Goal: Task Accomplishment & Management: Manage account settings

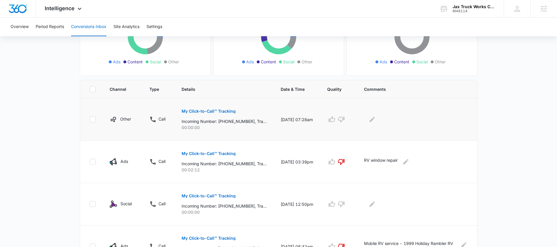
scroll to position [38, 0]
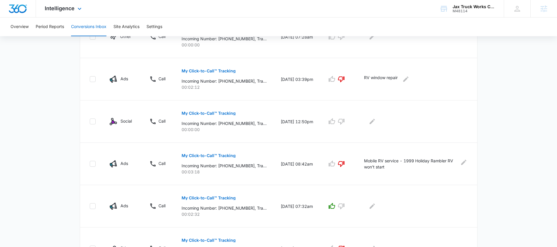
scroll to position [165, 0]
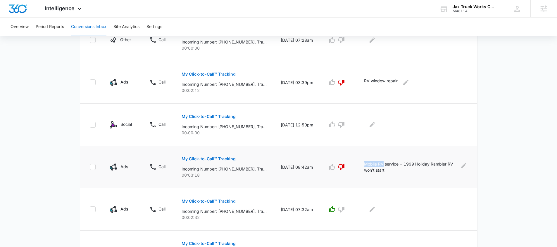
drag, startPoint x: 372, startPoint y: 165, endPoint x: 390, endPoint y: 166, distance: 17.9
click at [390, 166] on p "Mobile RV service - 1999 Holiday Rambler RV won't start" at bounding box center [410, 167] width 92 height 12
drag, startPoint x: 368, startPoint y: 82, endPoint x: 395, endPoint y: 84, distance: 26.9
click at [395, 84] on td "RV window repair" at bounding box center [417, 82] width 120 height 42
click at [492, 150] on main "Filters 08/06/2025 09/05/2025 New Conversion Total Conversions: 48 Ads Content …" at bounding box center [278, 169] width 557 height 584
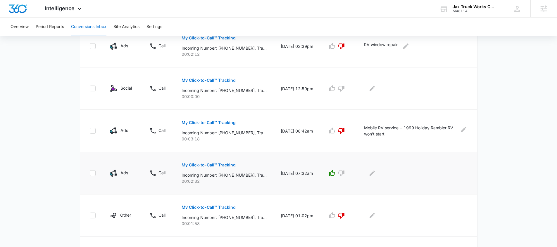
scroll to position [202, 0]
click at [509, 144] on main "Filters 08/06/2025 09/05/2025 New Conversion Total Conversions: 48 Ads Content …" at bounding box center [278, 132] width 557 height 584
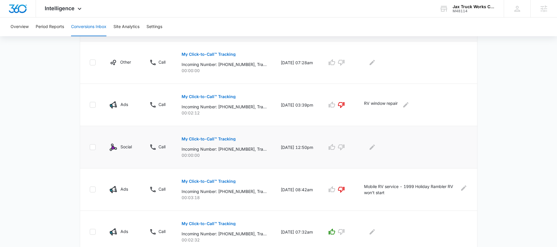
scroll to position [137, 0]
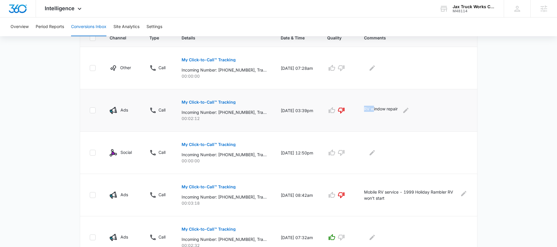
drag, startPoint x: 371, startPoint y: 109, endPoint x: 380, endPoint y: 110, distance: 9.4
click at [380, 110] on p "RV window repair" at bounding box center [381, 110] width 34 height 9
click at [449, 114] on div "RV window repair" at bounding box center [416, 110] width 104 height 9
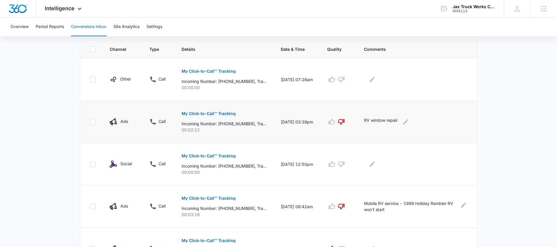
scroll to position [97, 0]
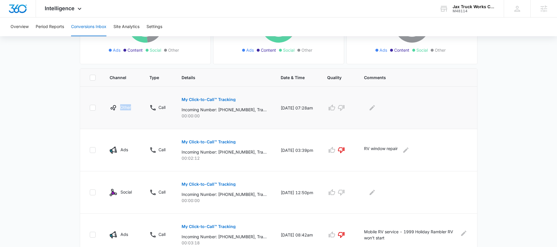
drag, startPoint x: 101, startPoint y: 98, endPoint x: 131, endPoint y: 107, distance: 30.5
click at [131, 107] on tr "Other Call My Click-to-Call™ Tracking Incoming Number: +19087212301, Tracking N…" at bounding box center [278, 108] width 397 height 42
click at [118, 98] on td "Other" at bounding box center [123, 108] width 40 height 42
drag, startPoint x: 120, startPoint y: 98, endPoint x: 139, endPoint y: 106, distance: 20.7
click at [139, 106] on td "Other" at bounding box center [123, 108] width 40 height 42
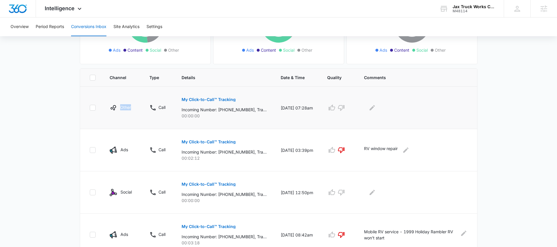
click at [125, 95] on td "Other" at bounding box center [123, 108] width 40 height 42
drag, startPoint x: 365, startPoint y: 148, endPoint x: 383, endPoint y: 150, distance: 17.6
click at [383, 150] on td "RV window repair" at bounding box center [417, 150] width 120 height 42
click at [388, 153] on p "RV window repair" at bounding box center [381, 150] width 34 height 9
click at [454, 11] on div "M48114" at bounding box center [473, 11] width 43 height 4
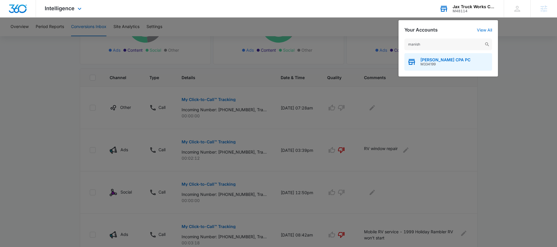
type input "manish"
click at [447, 65] on span "M334199" at bounding box center [445, 64] width 50 height 4
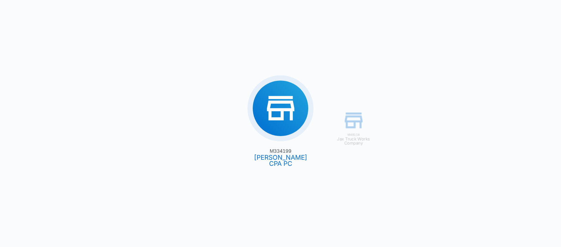
type input "08/05/2025"
type input "09/04/2025"
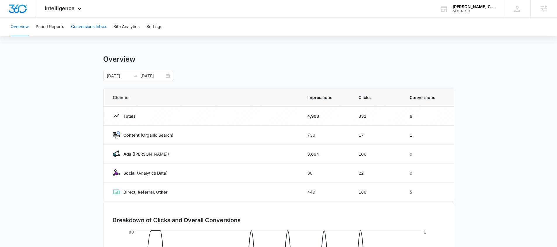
click at [79, 28] on button "Conversions Inbox" at bounding box center [88, 27] width 35 height 19
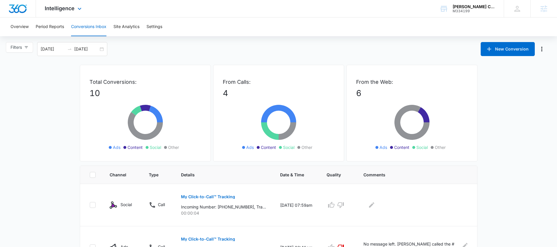
click at [69, 14] on div "Intelligence Apps Reputation Websites Forms CRM Email Social Payments POS Conte…" at bounding box center [64, 8] width 56 height 17
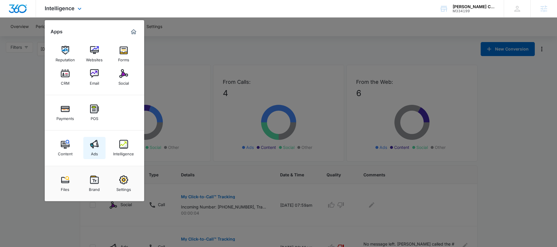
click at [97, 143] on img at bounding box center [94, 144] width 9 height 9
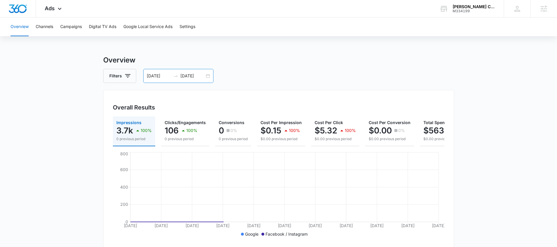
click at [162, 76] on input "08/05/2025" at bounding box center [159, 76] width 24 height 6
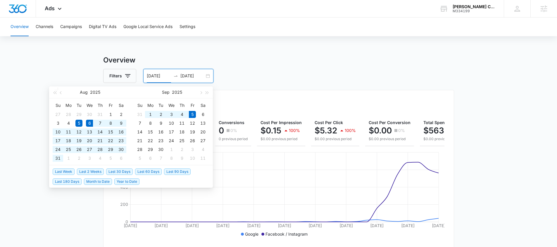
click at [119, 171] on span "Last 30 Days" at bounding box center [119, 172] width 27 height 6
type input "[DATE]"
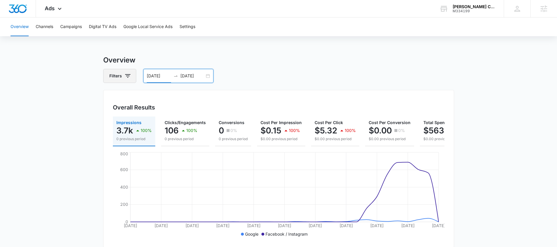
click at [129, 79] on icon "button" at bounding box center [127, 75] width 7 height 7
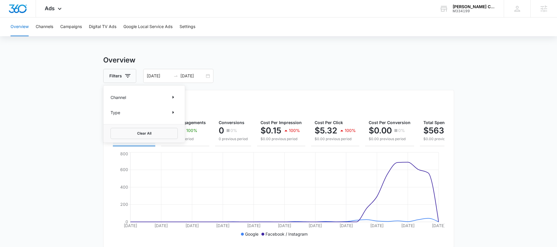
click at [151, 97] on div "Channel" at bounding box center [143, 97] width 67 height 9
click at [183, 99] on div "Channel Type" at bounding box center [143, 105] width 81 height 39
click at [174, 97] on icon "Show Channel filters" at bounding box center [172, 97] width 1 height 3
click at [146, 116] on label "Google" at bounding box center [143, 117] width 67 height 6
click at [111, 117] on input "Google" at bounding box center [110, 117] width 0 height 0
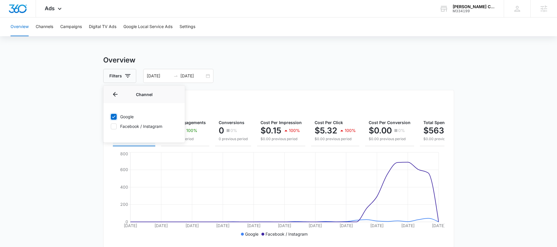
checkbox input "true"
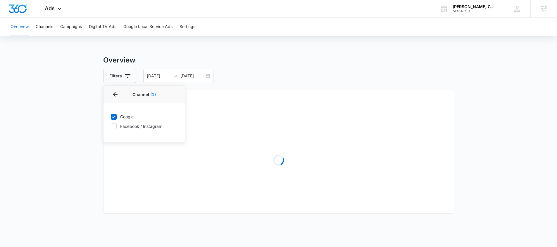
click at [231, 72] on div "Filters Channel 1 Channel (1) Google Facebook / Instagram Type Clear All 08/06/…" at bounding box center [278, 76] width 351 height 14
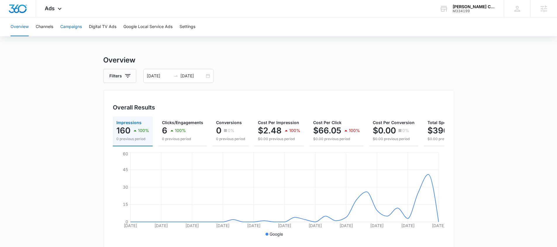
click at [70, 28] on button "Campaigns" at bounding box center [71, 27] width 22 height 19
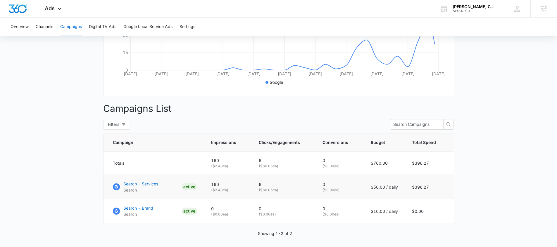
scroll to position [174, 0]
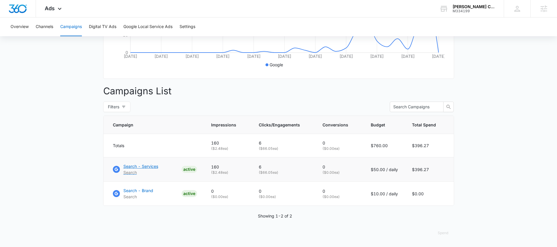
click at [146, 164] on p "Search - Services" at bounding box center [140, 166] width 35 height 6
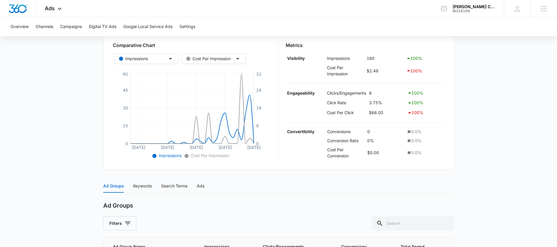
scroll to position [160, 0]
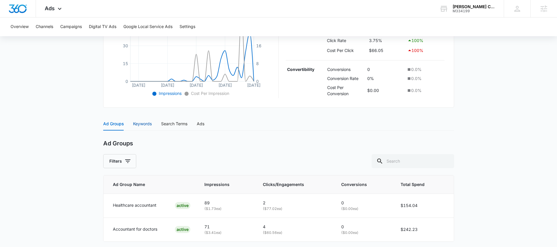
click at [150, 123] on div "Keywords" at bounding box center [142, 124] width 19 height 6
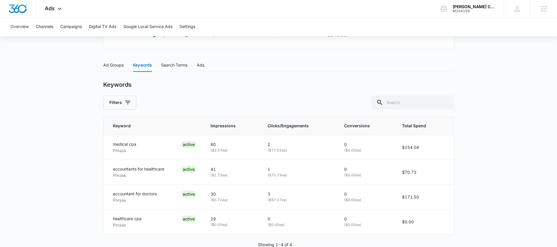
scroll to position [234, 0]
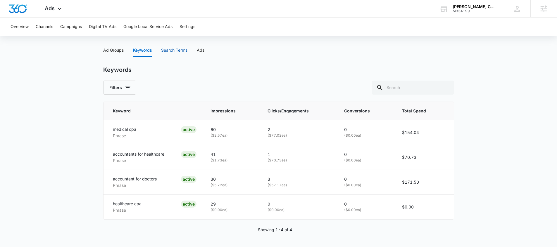
click at [170, 53] on div "Search Terms" at bounding box center [174, 50] width 26 height 6
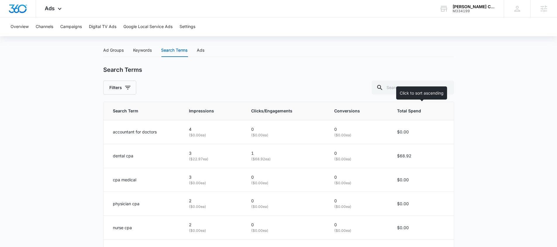
click at [412, 110] on span "Total Spend" at bounding box center [416, 111] width 39 height 6
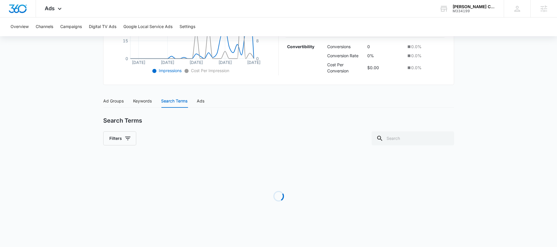
scroll to position [234, 0]
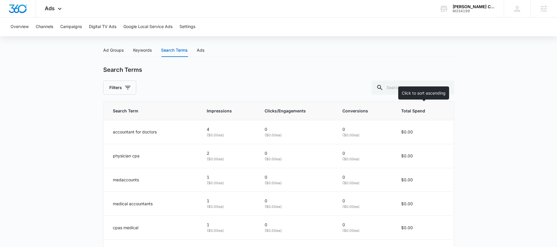
click at [412, 110] on span "Total Spend" at bounding box center [418, 111] width 35 height 6
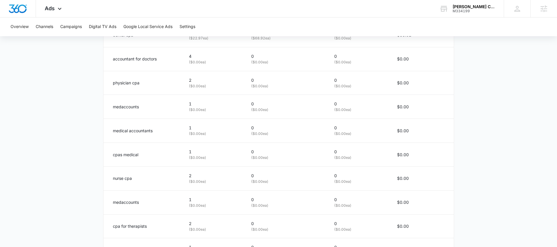
scroll to position [337, 0]
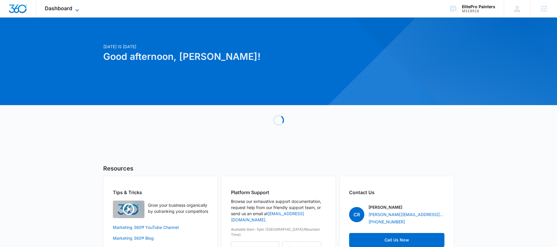
click at [76, 12] on icon at bounding box center [77, 10] width 7 height 7
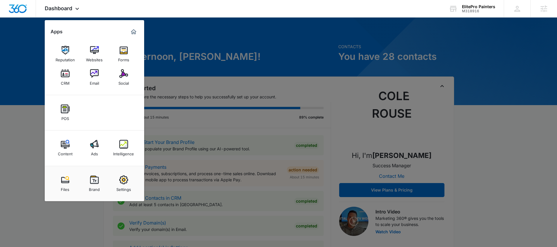
click at [220, 162] on div at bounding box center [278, 123] width 557 height 247
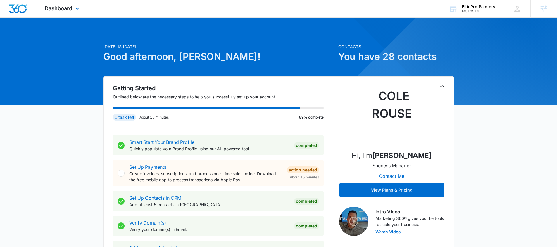
click at [77, 12] on div "Dashboard Apps Reputation Websites Forms CRM Email Social POS Content Ads Intel…" at bounding box center [62, 8] width 53 height 17
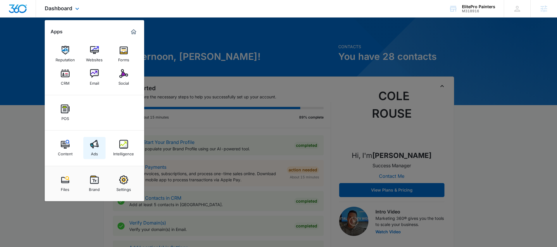
click at [101, 148] on link "Ads" at bounding box center [94, 148] width 22 height 22
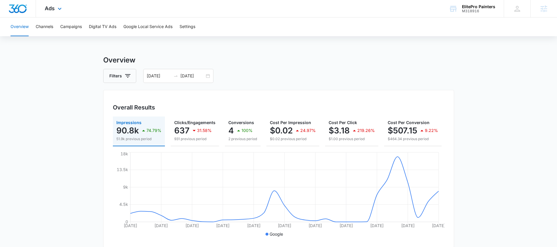
click at [55, 5] on div "Ads Apps Reputation Websites Forms CRM Email Social POS Content Ads Intelligenc…" at bounding box center [54, 8] width 36 height 17
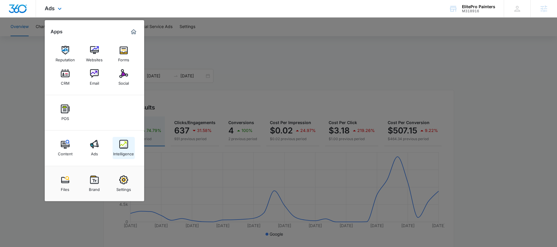
click at [128, 143] on link "Intelligence" at bounding box center [124, 148] width 22 height 22
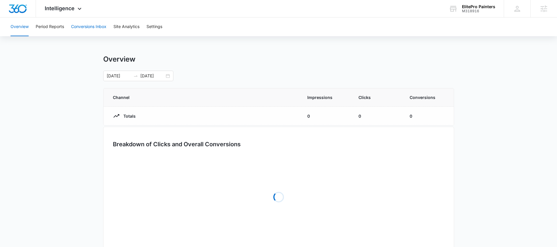
click at [85, 32] on button "Conversions Inbox" at bounding box center [88, 27] width 35 height 19
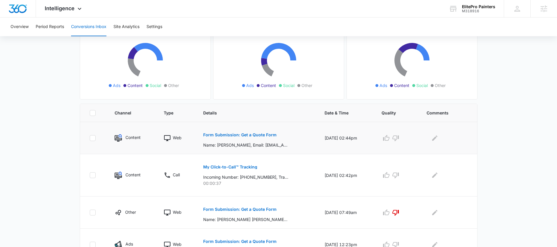
scroll to position [63, 0]
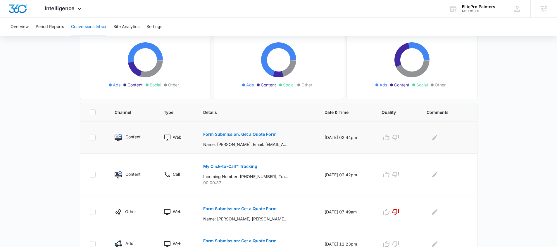
click at [235, 134] on p "Form Submission: Get a Quote Form" at bounding box center [239, 134] width 73 height 4
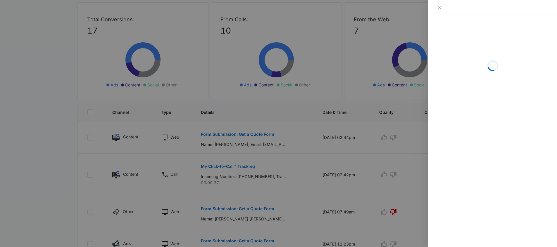
drag, startPoint x: 306, startPoint y: 183, endPoint x: 313, endPoint y: 226, distance: 43.5
click at [306, 183] on div at bounding box center [278, 123] width 557 height 247
